Goal: Information Seeking & Learning: Learn about a topic

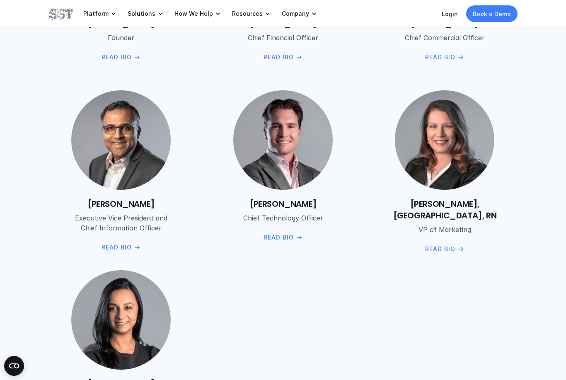
scroll to position [1133, 0]
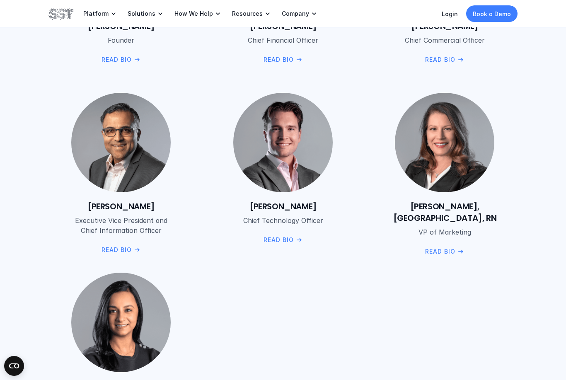
click at [282, 240] on p "Read Bio" at bounding box center [278, 239] width 30 height 9
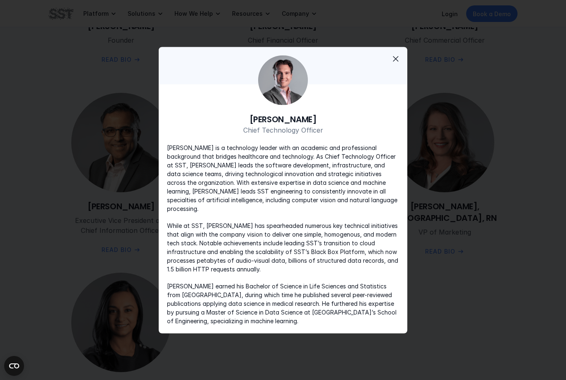
click at [282, 239] on p "While at SST, [PERSON_NAME] has spearheaded numerous key technical initiatives …" at bounding box center [283, 247] width 232 height 52
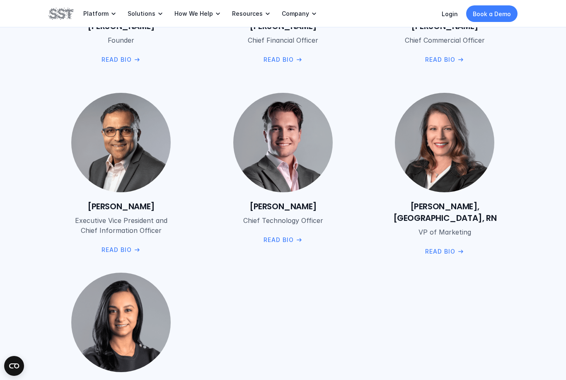
click at [394, 65] on div "[PERSON_NAME] Founder  Read Bio [PERSON_NAME] Chief Financial Officer Read Bio …" at bounding box center [282, 174] width 469 height 523
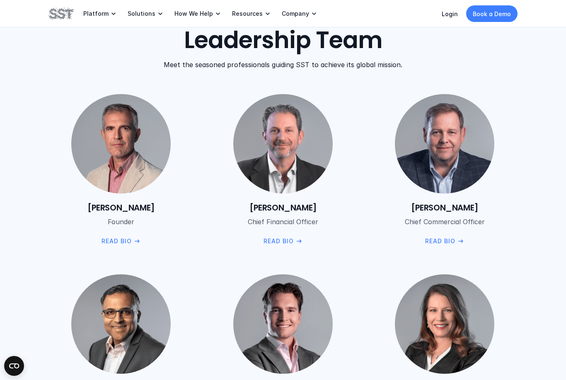
scroll to position [945, 0]
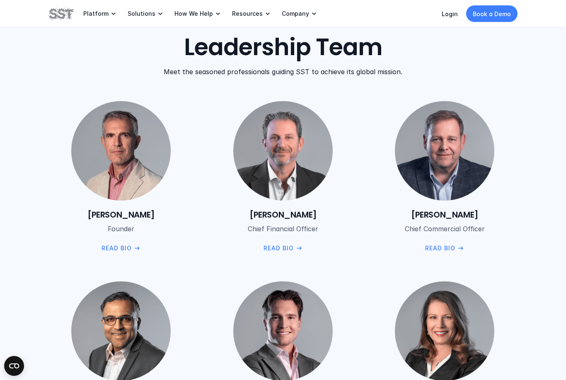
click at [393, 74] on p "Meet the seasoned professionals guiding SST to achieve its global mission." at bounding box center [283, 71] width 239 height 10
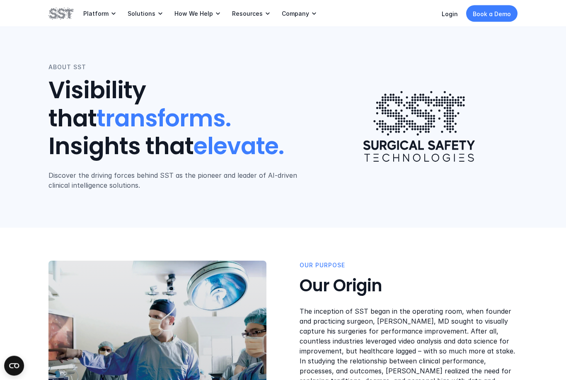
scroll to position [2, 0]
click at [101, 14] on p "Platform" at bounding box center [95, 13] width 25 height 7
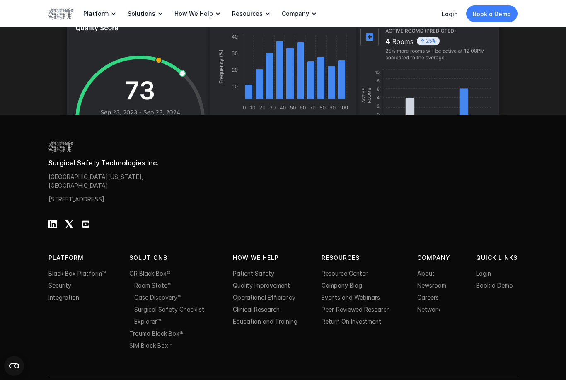
scroll to position [2570, 0]
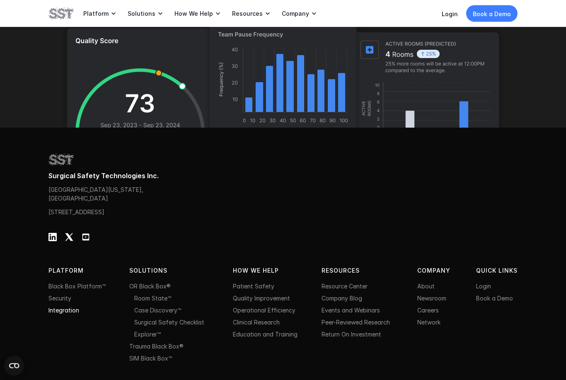
scroll to position [2570, 0]
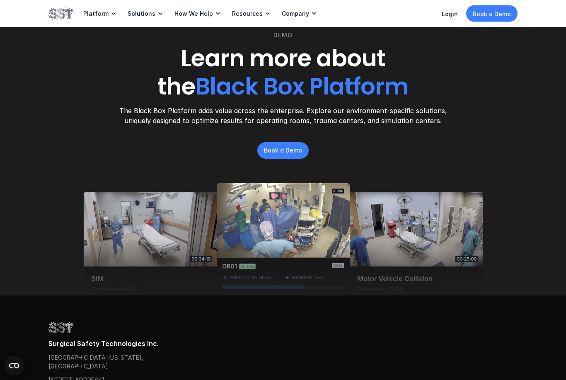
scroll to position [1123, 0]
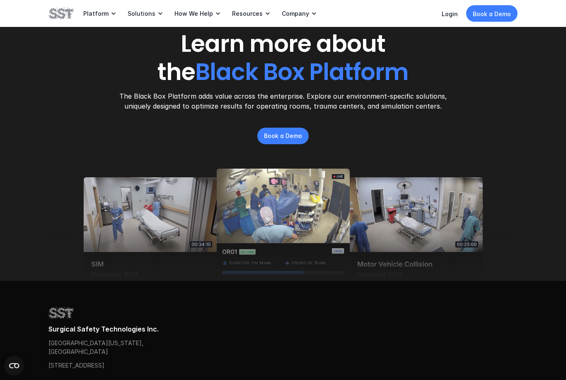
click at [119, 228] on div at bounding box center [282, 253] width 469 height 56
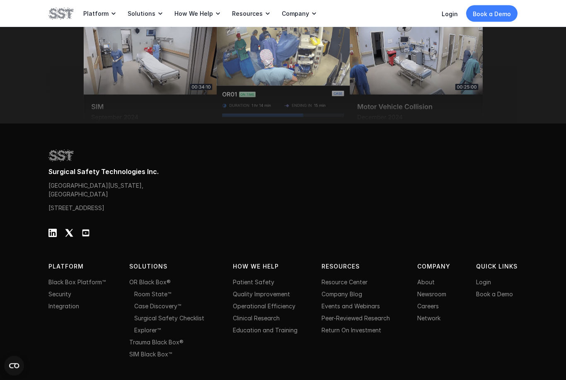
scroll to position [1301, 0]
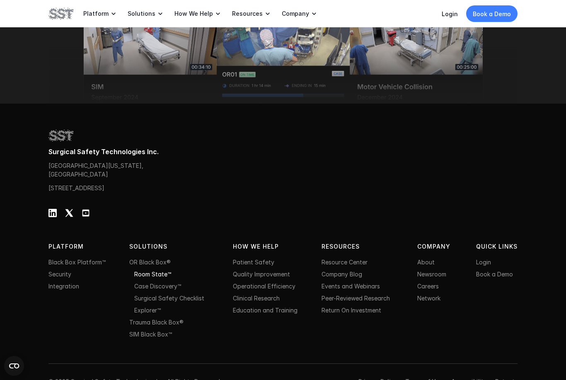
click at [140, 278] on link "Room State™" at bounding box center [152, 274] width 37 height 7
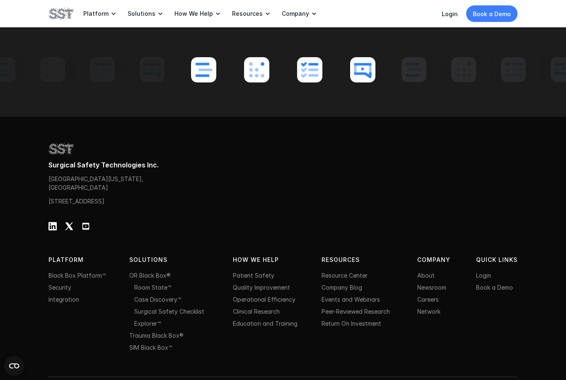
scroll to position [2894, 0]
